Goal: Task Accomplishment & Management: Manage account settings

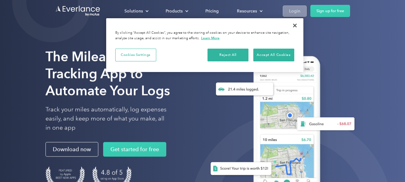
click at [294, 8] on div "Login" at bounding box center [294, 11] width 11 height 8
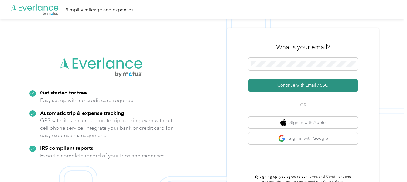
click at [293, 86] on button "Continue with Email / SSO" at bounding box center [302, 85] width 109 height 13
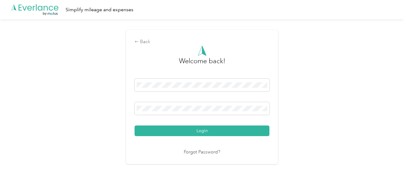
click at [209, 128] on button "Login" at bounding box center [201, 130] width 135 height 11
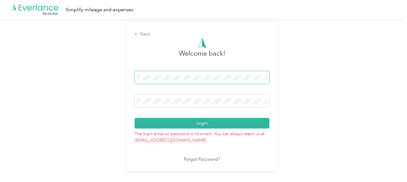
click at [235, 74] on span at bounding box center [201, 77] width 135 height 13
click at [199, 121] on button "Login" at bounding box center [201, 123] width 135 height 11
click at [198, 158] on link "Forgot Password?" at bounding box center [202, 159] width 36 height 7
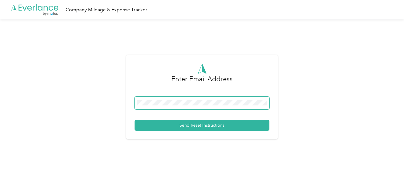
click at [212, 98] on span at bounding box center [201, 103] width 135 height 13
drag, startPoint x: 210, startPoint y: 123, endPoint x: 293, endPoint y: 114, distance: 83.3
click at [210, 122] on button "Send Reset Instructions" at bounding box center [201, 125] width 135 height 11
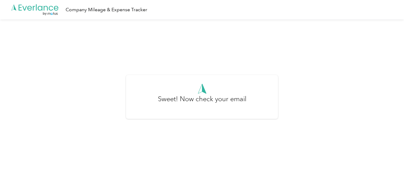
click at [279, 151] on div "Sweet! Now check your email" at bounding box center [202, 99] width 404 height 160
click at [218, 140] on div "Sweet! Now check your email" at bounding box center [202, 99] width 404 height 160
click at [85, 6] on div "Company Mileage & Expense Tracker" at bounding box center [107, 10] width 82 height 8
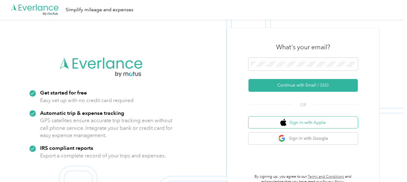
scroll to position [19, 0]
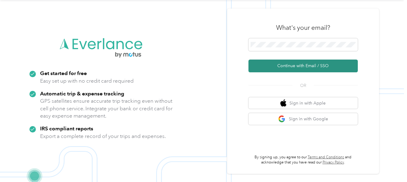
click at [302, 63] on button "Continue with Email / SSO" at bounding box center [302, 65] width 109 height 13
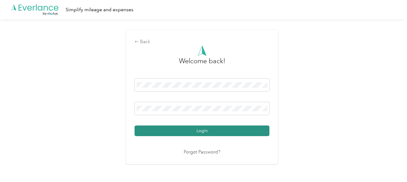
click at [209, 130] on button "Login" at bounding box center [201, 130] width 135 height 11
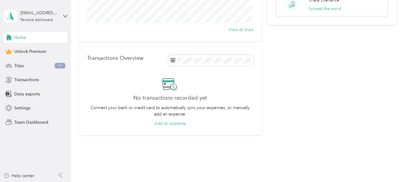
scroll to position [121, 0]
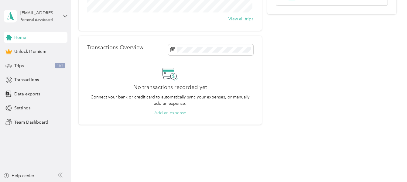
click at [171, 112] on button "Add an expense" at bounding box center [170, 113] width 32 height 6
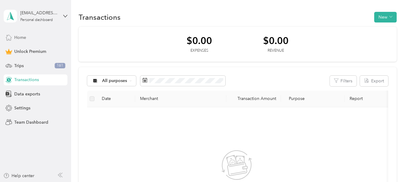
click at [19, 36] on span "Home" at bounding box center [20, 37] width 12 height 6
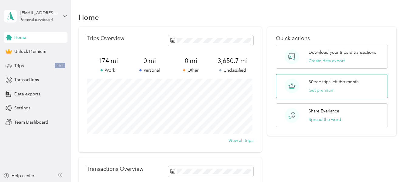
click at [315, 90] on button "Get premium" at bounding box center [321, 90] width 26 height 6
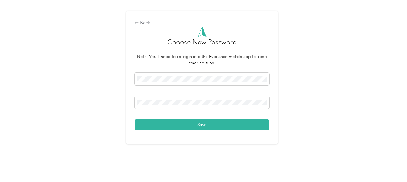
click at [304, 136] on div "Back Choose New Password Note: You'll need to re-login into the Everlance mobil…" at bounding box center [202, 80] width 404 height 160
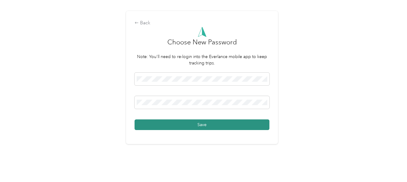
click at [206, 123] on button "Save" at bounding box center [201, 124] width 135 height 11
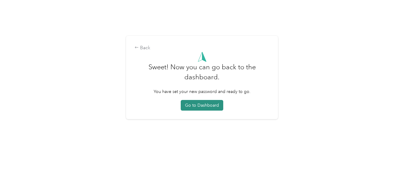
click at [199, 101] on button "Go to Dashboard" at bounding box center [202, 105] width 42 height 11
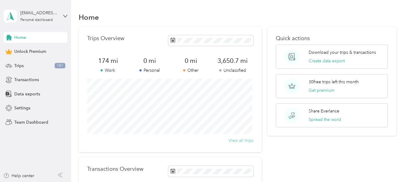
click at [238, 139] on button "View all trips" at bounding box center [240, 140] width 25 height 6
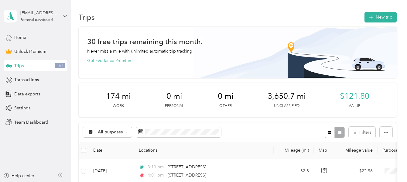
click at [59, 62] on div "Trips 161" at bounding box center [36, 65] width 64 height 11
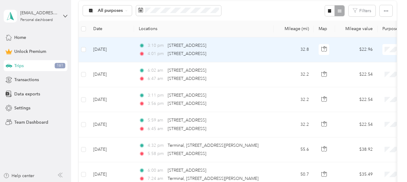
scroll to position [91, 0]
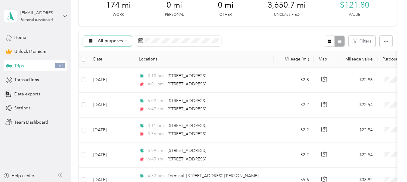
click at [108, 40] on span "All purposes" at bounding box center [110, 41] width 25 height 4
click at [107, 93] on span "Nonlethal" at bounding box center [112, 94] width 29 height 6
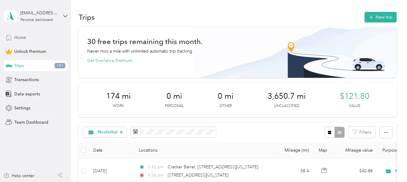
click at [17, 36] on span "Home" at bounding box center [20, 37] width 12 height 6
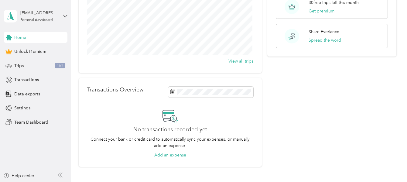
scroll to position [91, 0]
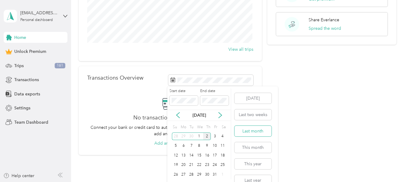
click at [254, 128] on button "Last month" at bounding box center [252, 131] width 37 height 11
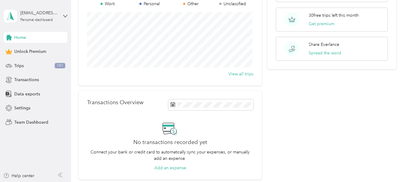
scroll to position [66, 0]
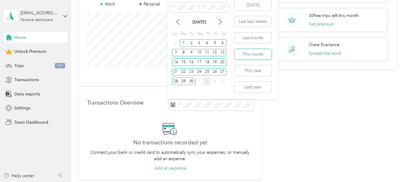
click at [250, 53] on button "This month" at bounding box center [252, 54] width 37 height 11
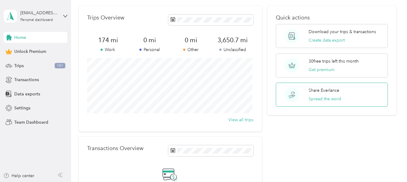
scroll to position [5, 0]
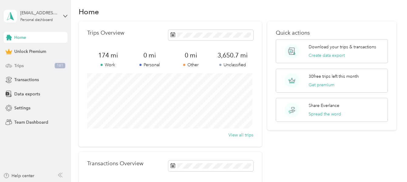
click at [61, 65] on span "161" at bounding box center [60, 65] width 11 height 5
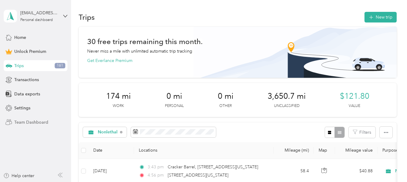
click at [22, 120] on span "Team Dashboard" at bounding box center [31, 122] width 34 height 6
